Goal: Information Seeking & Learning: Learn about a topic

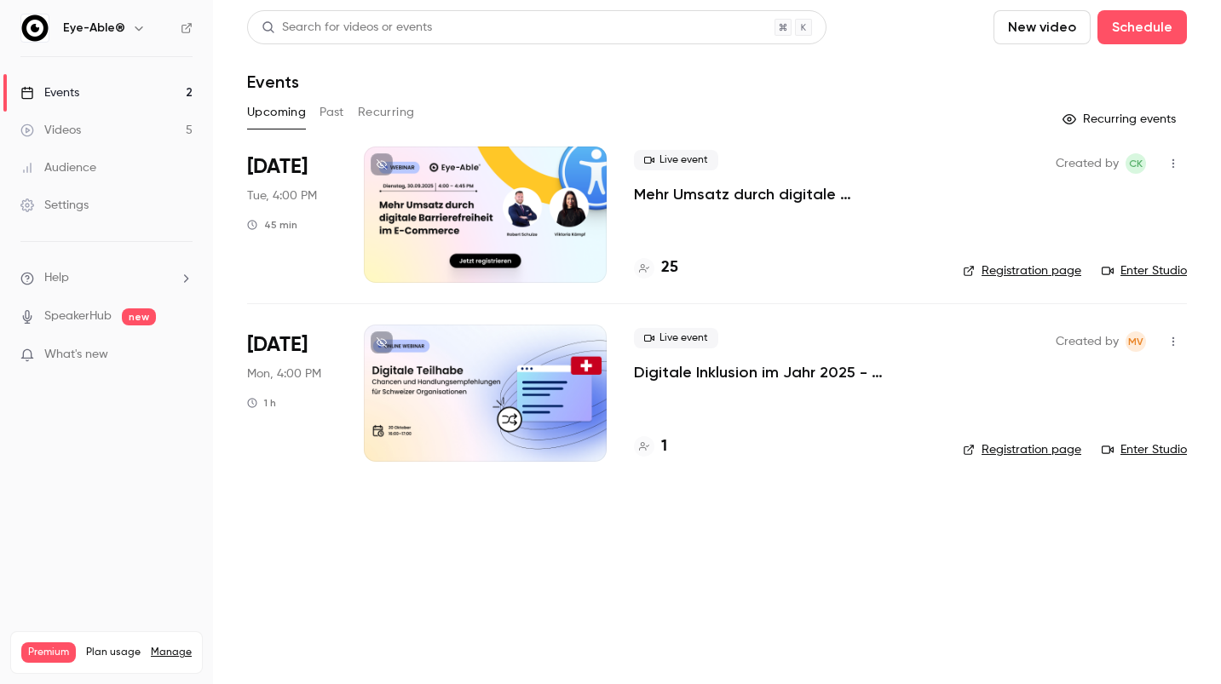
click at [674, 261] on h4 "25" at bounding box center [669, 267] width 17 height 23
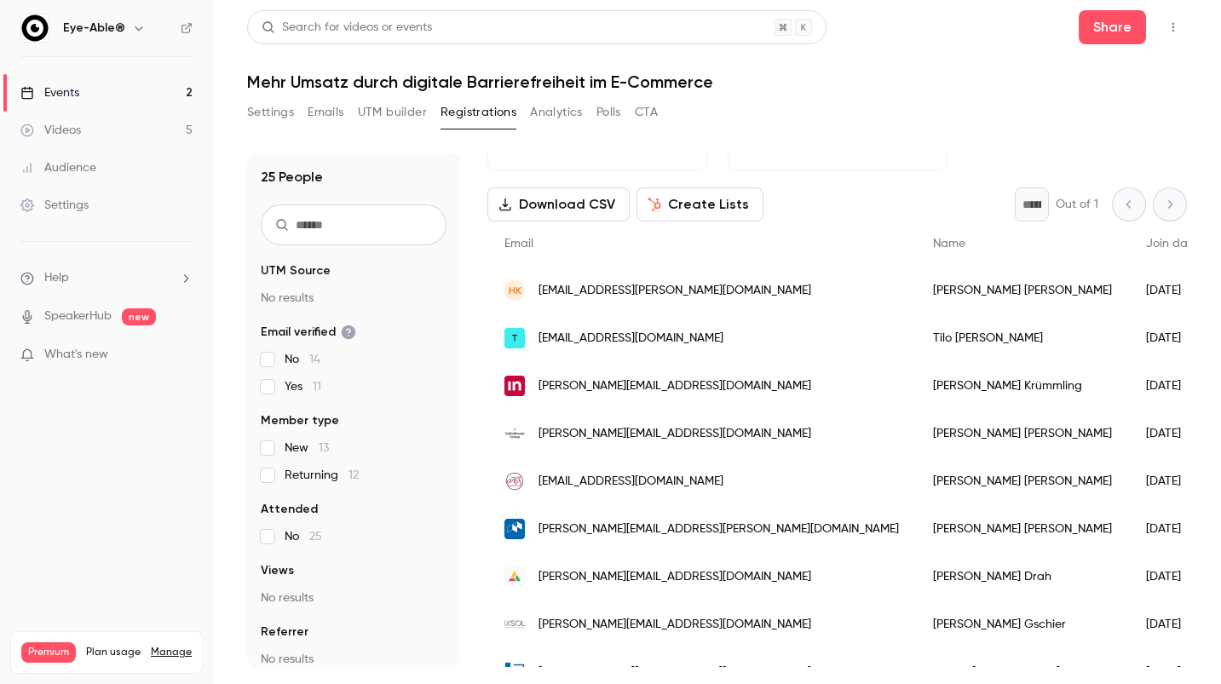
scroll to position [52, 0]
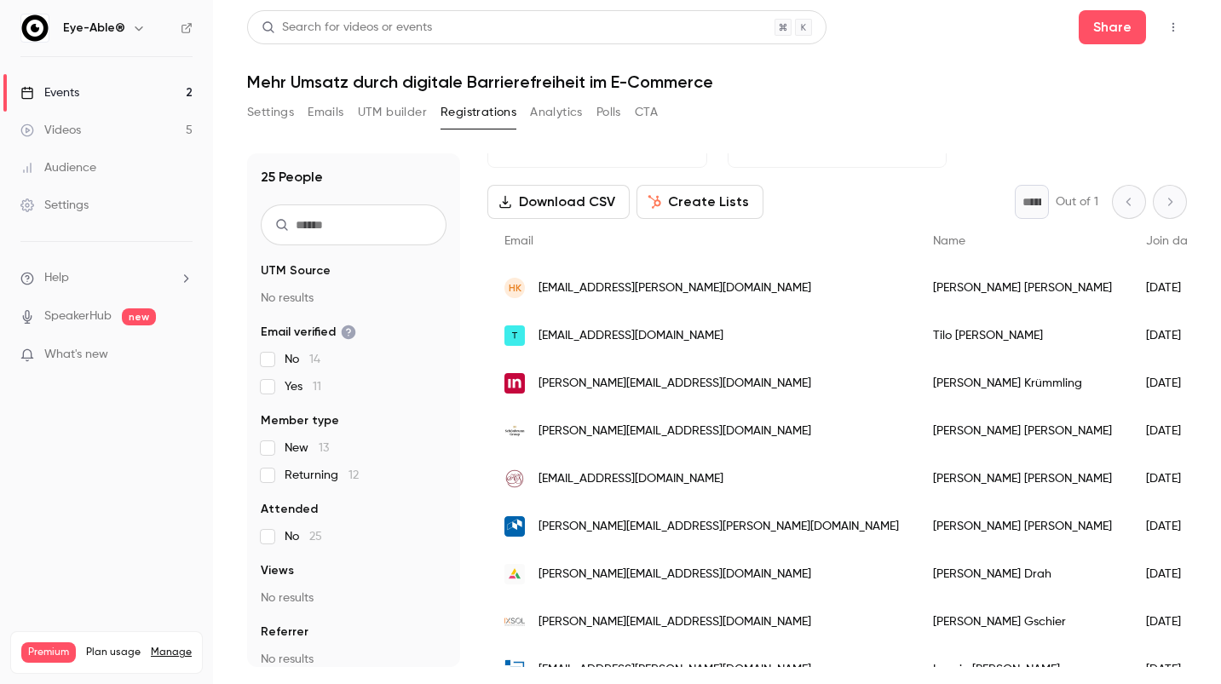
click at [486, 381] on div "25 People UTM Source No results Email verified No 14 Yes 11 Member type New 13 …" at bounding box center [717, 410] width 940 height 514
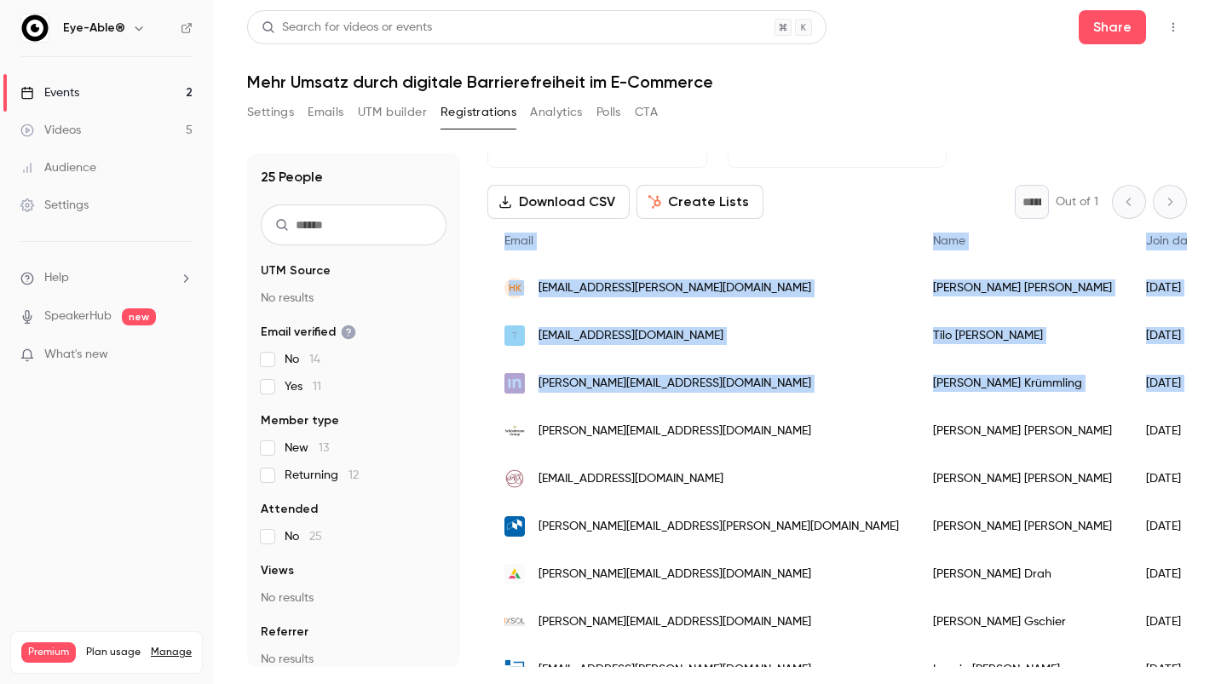
drag, startPoint x: 613, startPoint y: 380, endPoint x: 1166, endPoint y: 387, distance: 552.9
click at [1148, 388] on div "25 People UTM Source No results Email verified No 14 Yes 11 Member type New 13 …" at bounding box center [717, 410] width 940 height 514
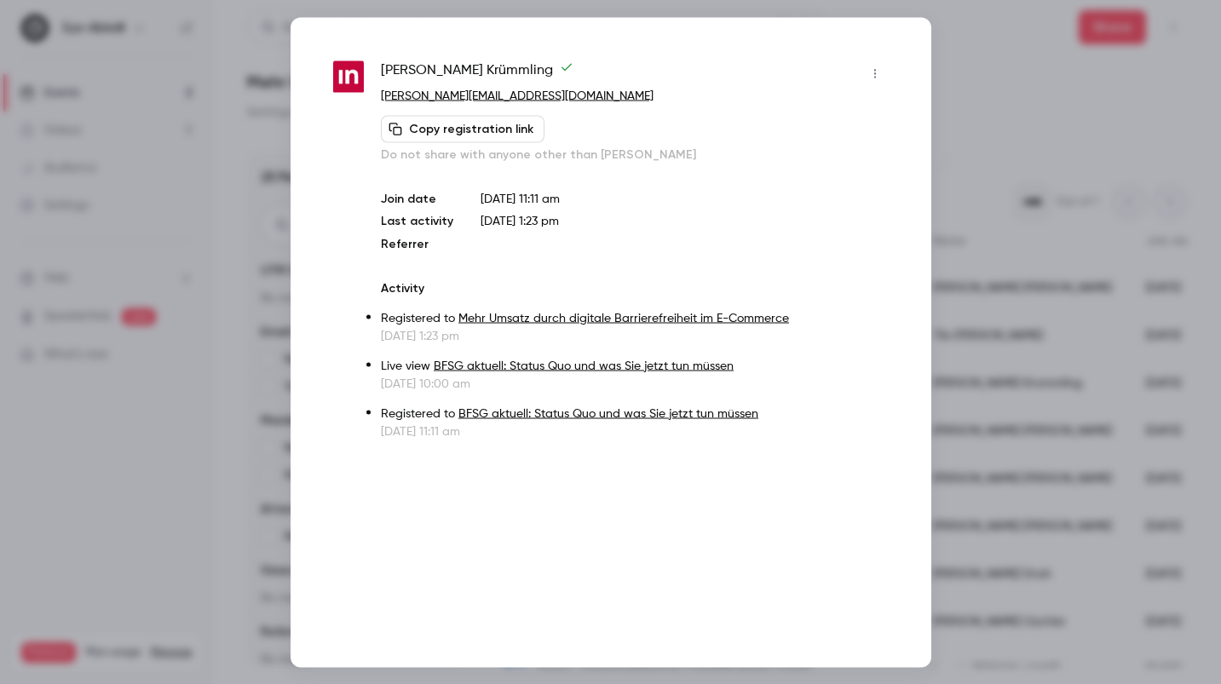
click at [1180, 386] on div at bounding box center [610, 342] width 1221 height 684
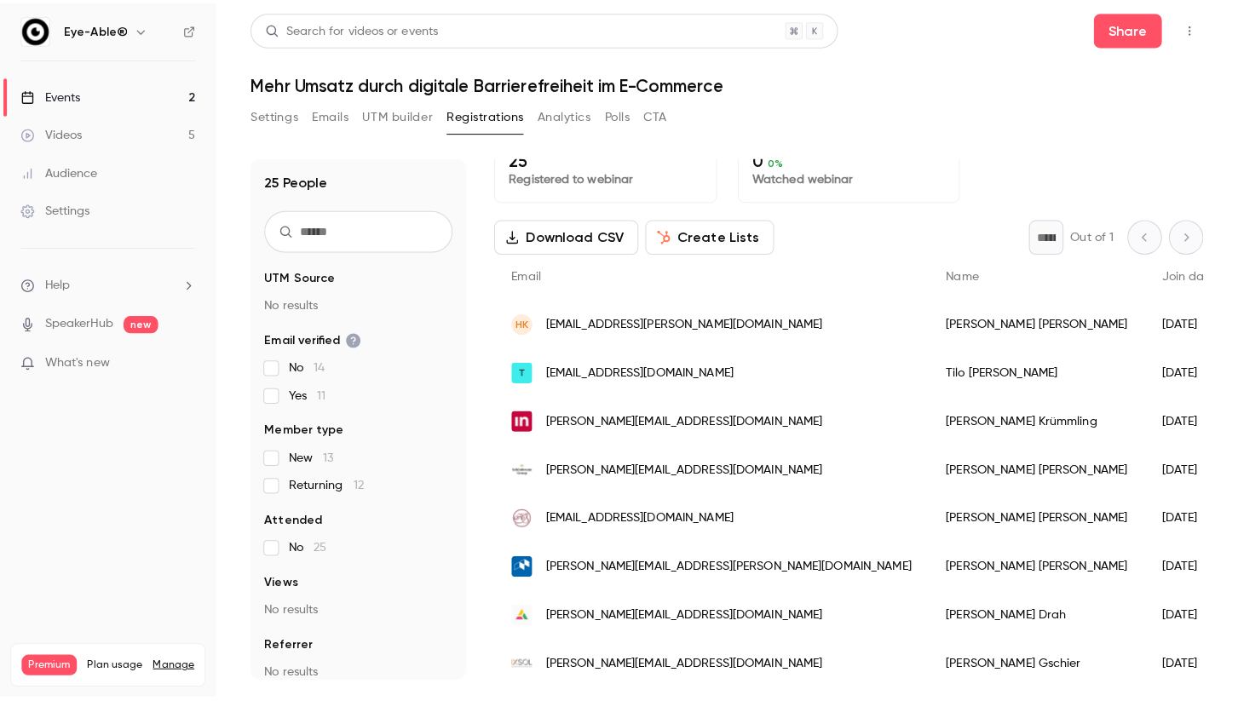
scroll to position [0, 0]
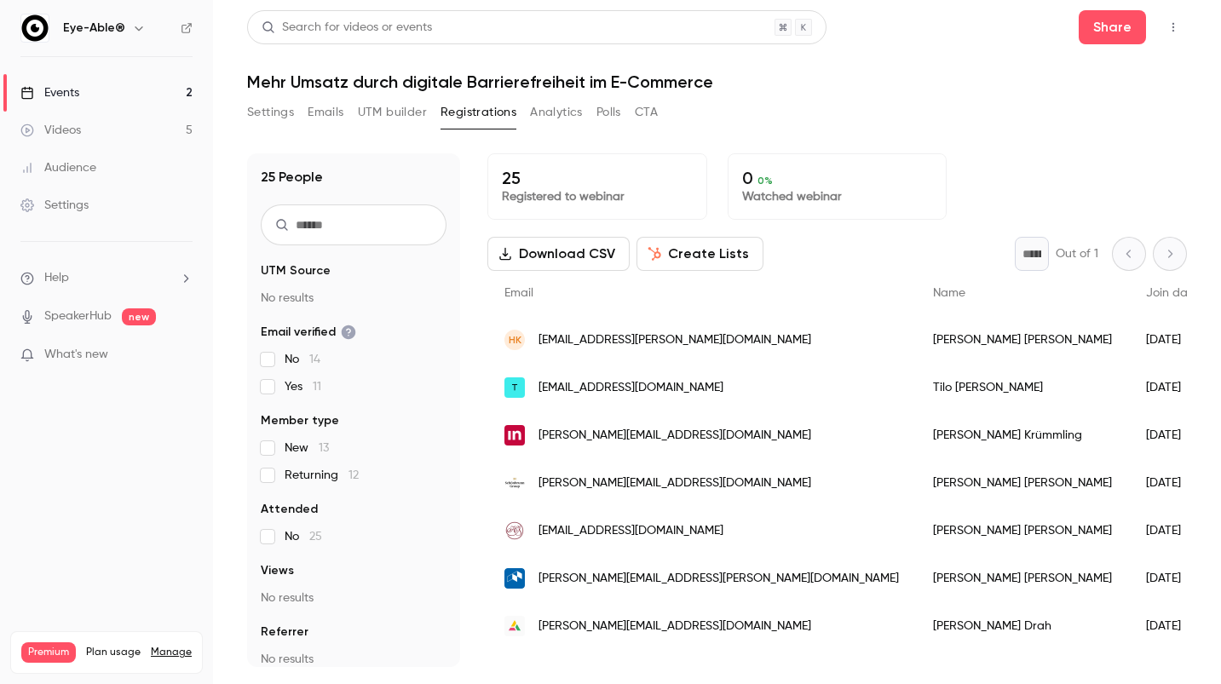
click at [1159, 249] on div "* Out of 1" at bounding box center [1101, 254] width 172 height 34
